Goal: Feedback & Contribution: Submit feedback/report problem

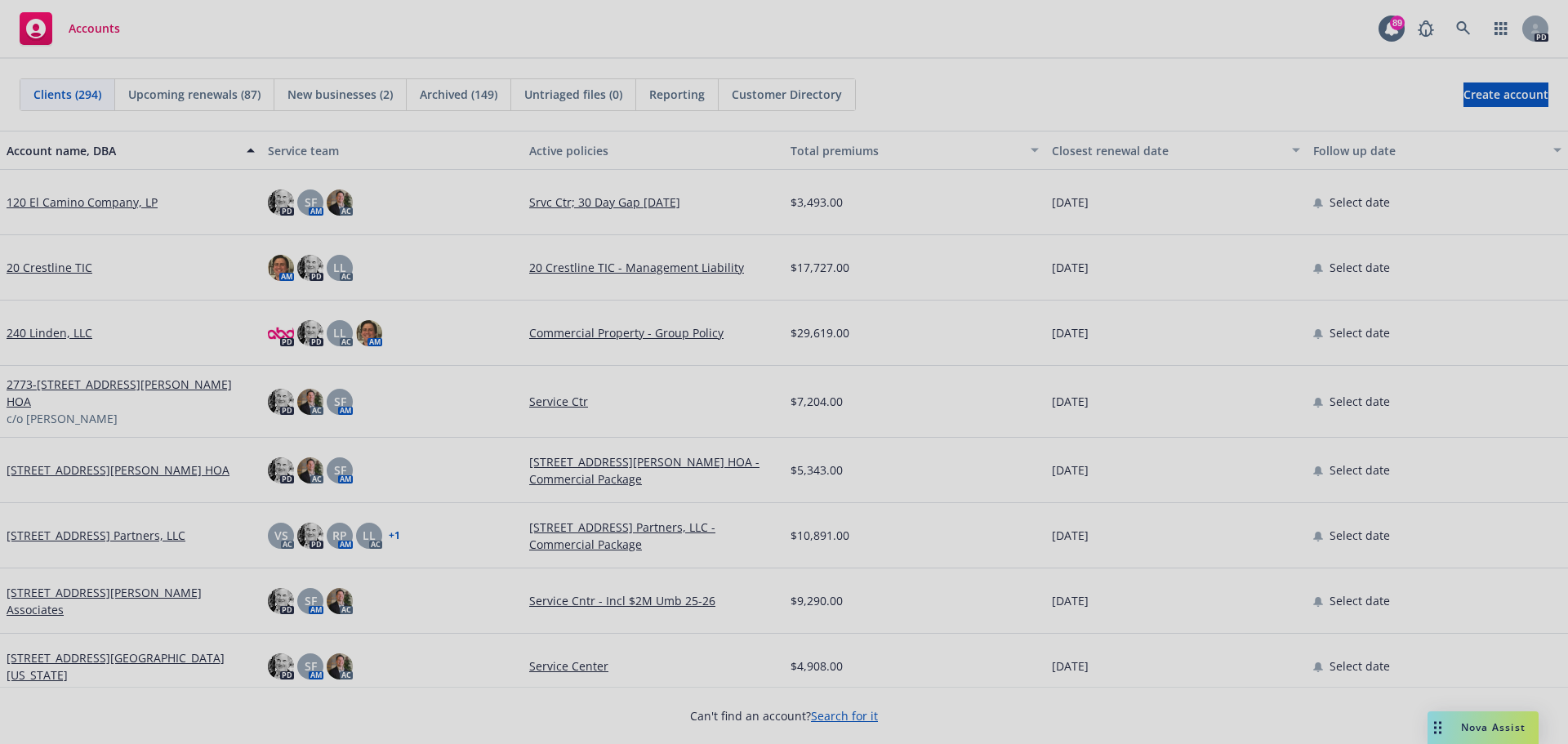
click at [1490, 730] on div at bounding box center [784, 372] width 1568 height 744
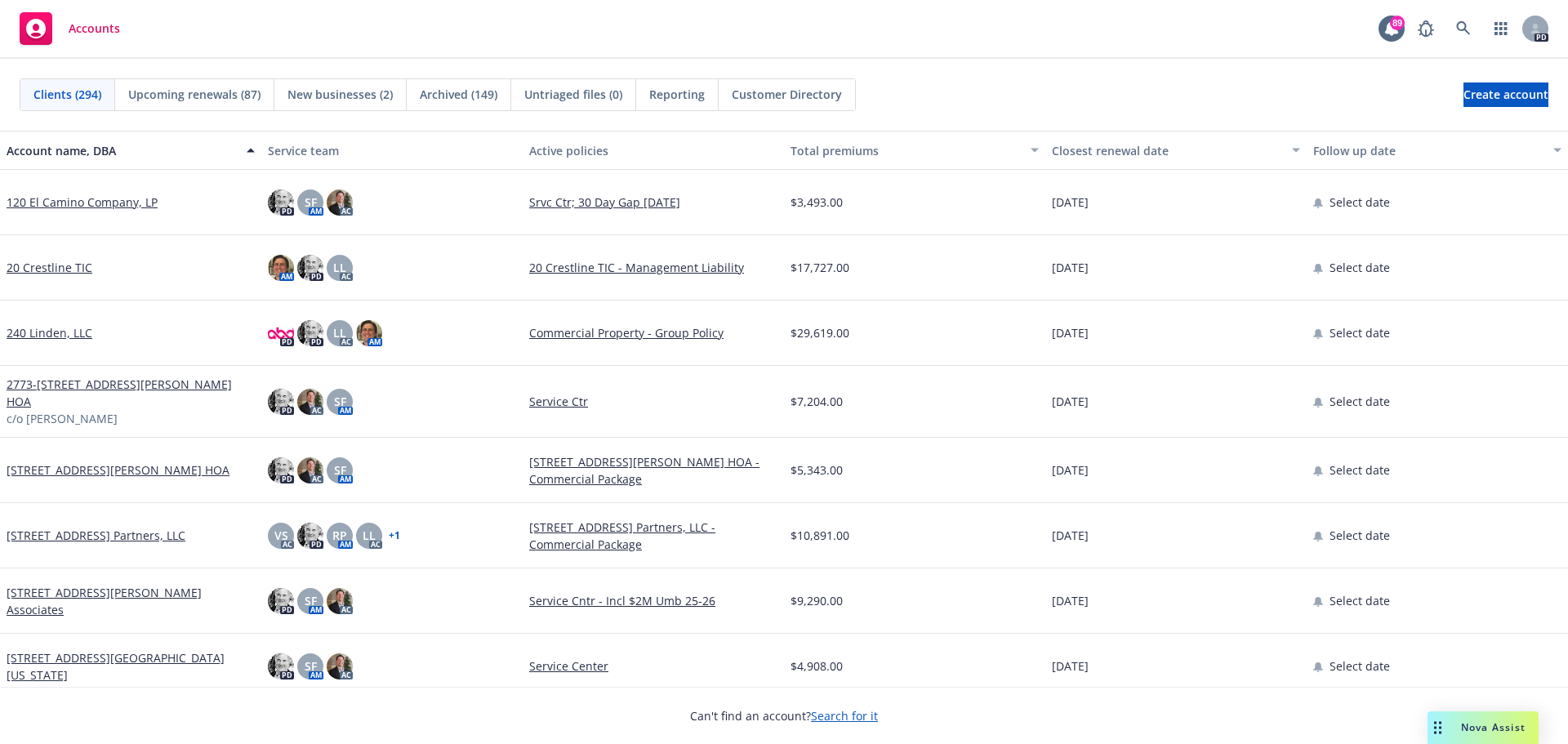
click at [1488, 726] on span "Nova Assist" at bounding box center [1493, 727] width 65 height 14
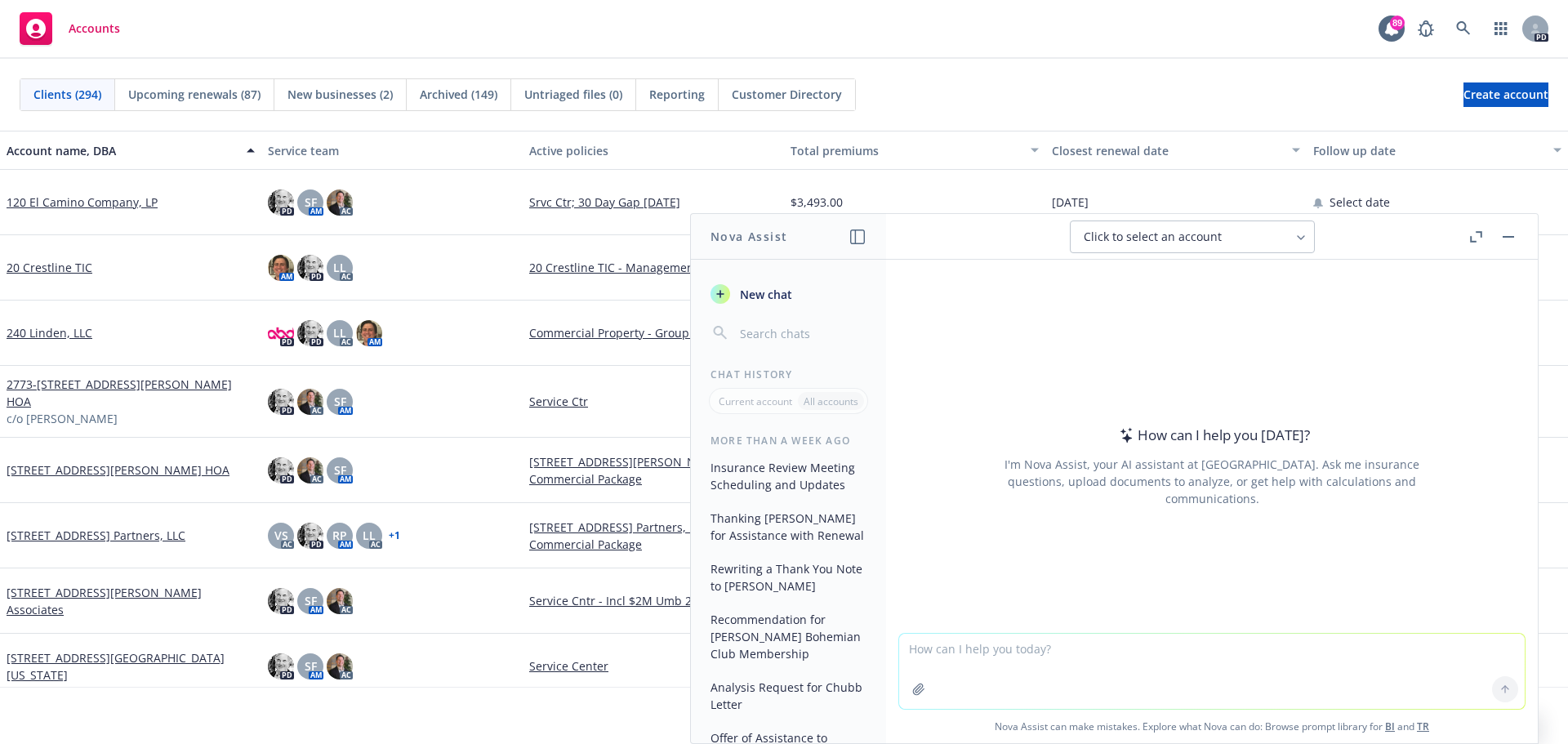
click at [901, 648] on textarea at bounding box center [1212, 672] width 626 height 76
type textarea "Review Contract and highlight risks for Innersense Organic Beauty"
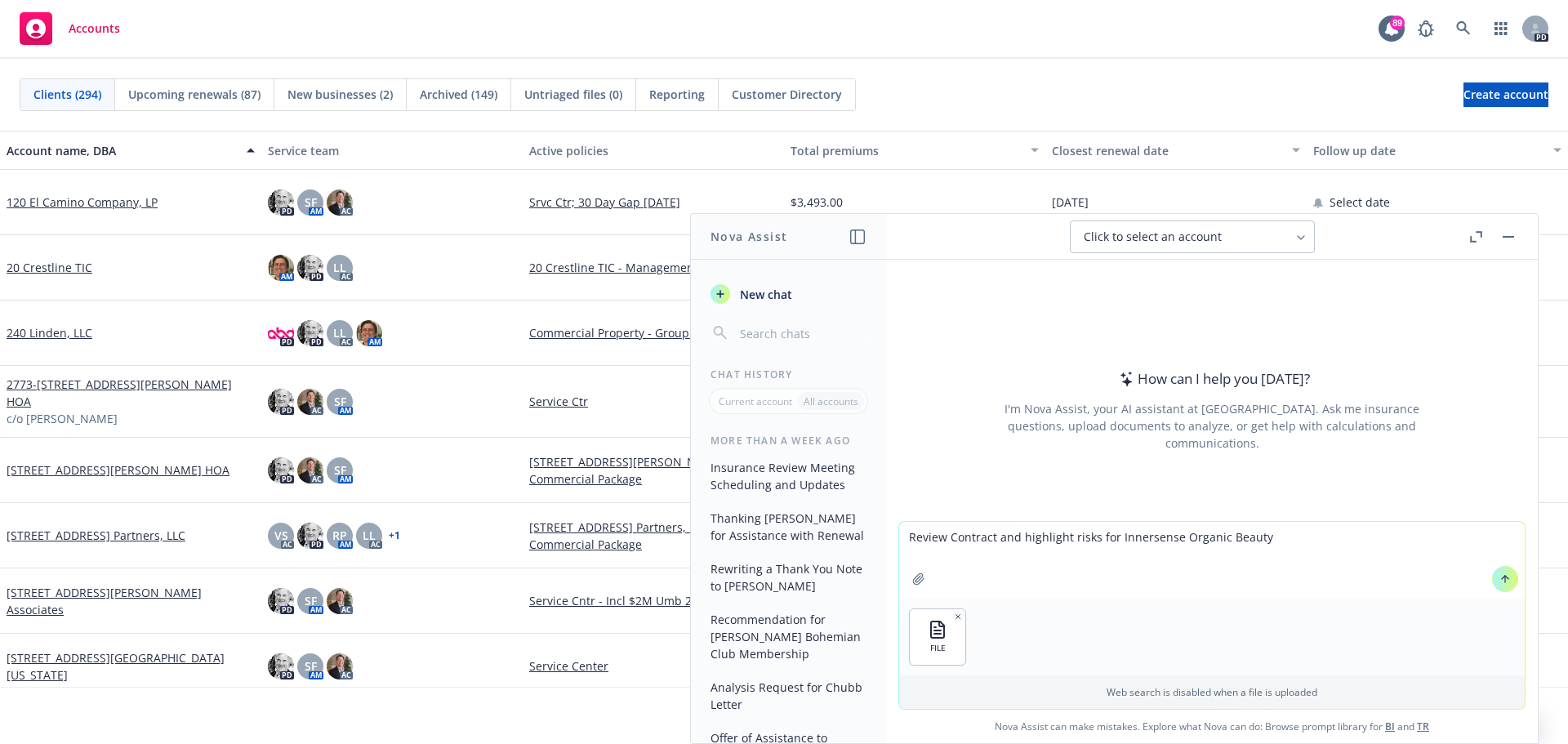
click at [1502, 581] on icon at bounding box center [1506, 579] width 11 height 11
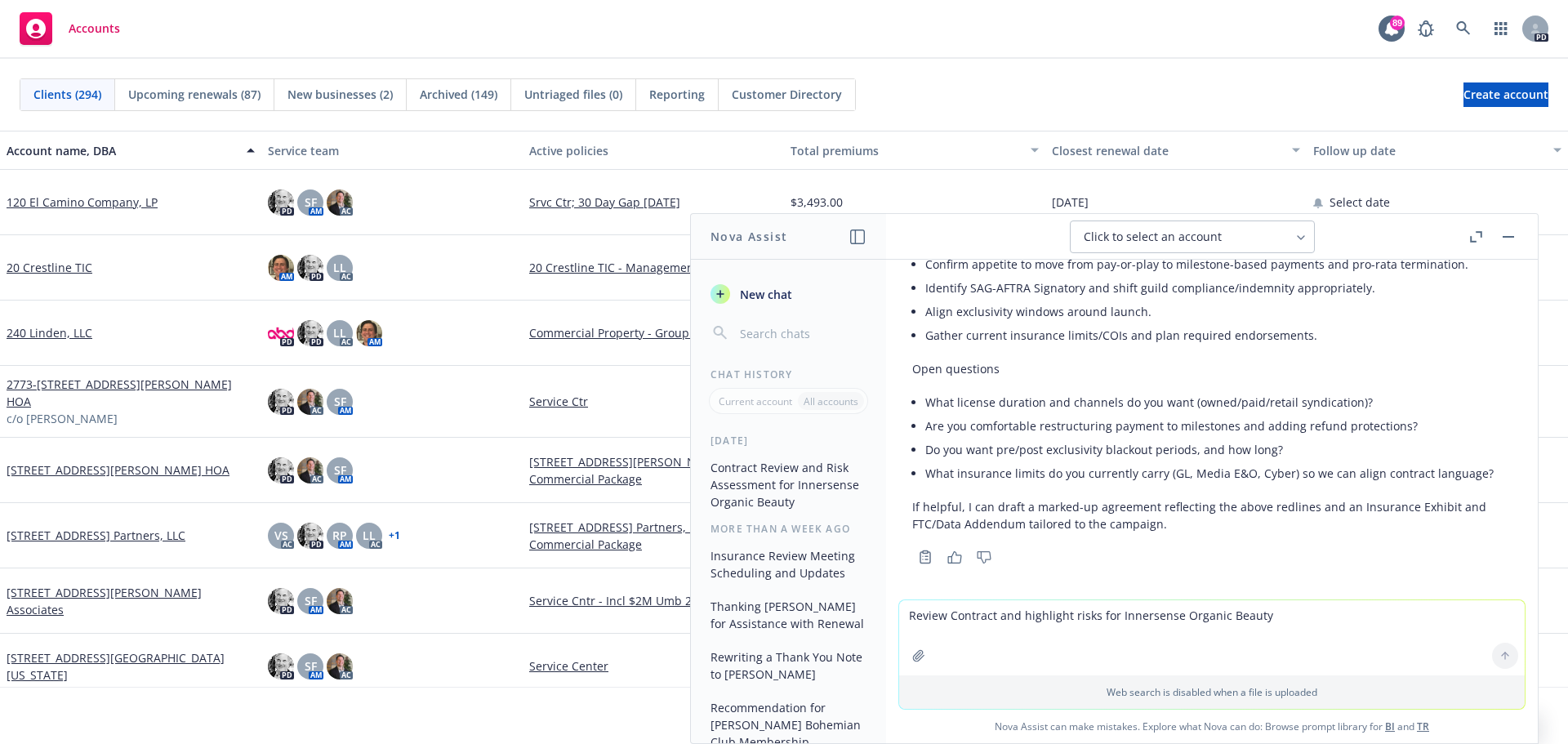
scroll to position [2409, 0]
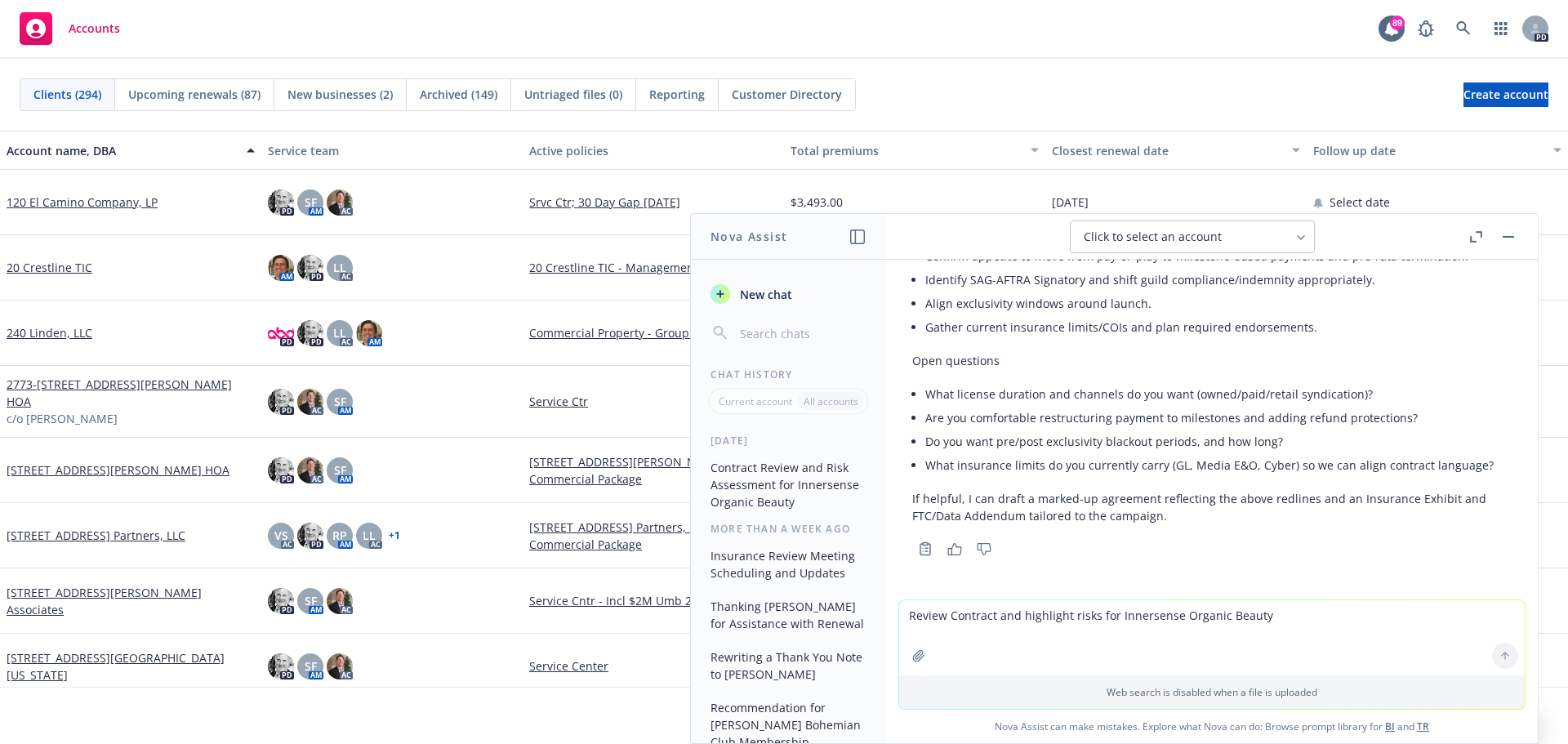
drag, startPoint x: 1048, startPoint y: 435, endPoint x: 1031, endPoint y: 425, distance: 19.7
click at [1051, 434] on li "Do you want pre/post exclusivity blackout periods, and how long?" at bounding box center [1218, 441] width 586 height 24
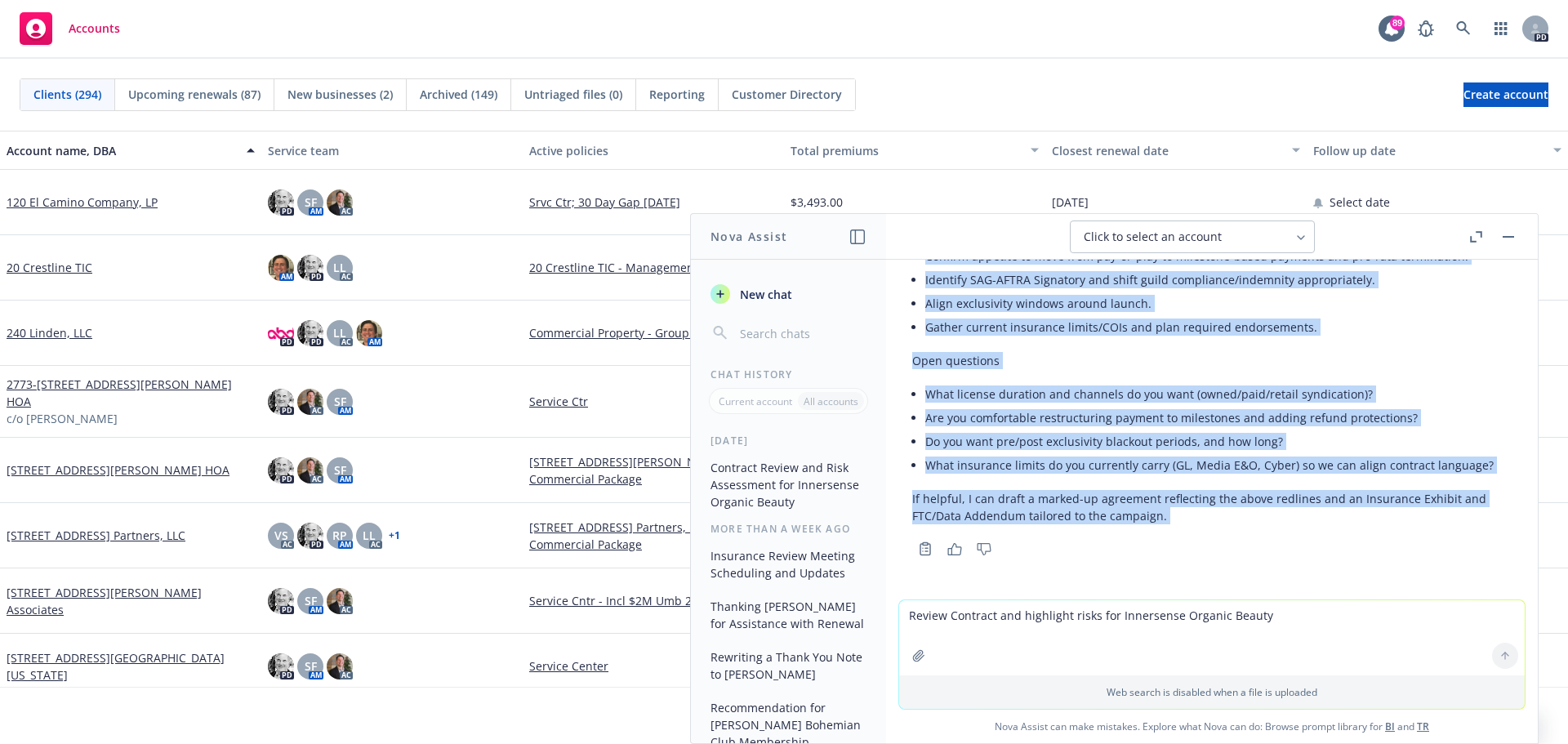
drag, startPoint x: 903, startPoint y: 377, endPoint x: 948, endPoint y: 592, distance: 219.7
click at [948, 592] on div "docx [PERSON_NAME] - Innersense - Collaboration Agreement (Rev.).docx Review Co…" at bounding box center [1212, 429] width 652 height 340
copy div "Lorem ip d sitamet cons adipis el sed doeiusmo Temporincidid Utlaboree dol Magn…"
click at [1299, 557] on div "Copy to clipboard Thumbs up Thumbs down" at bounding box center [1212, 549] width 599 height 23
click at [1277, 551] on div "Copy to clipboard Thumbs up Thumbs down" at bounding box center [1212, 549] width 599 height 23
